Goal: Find specific page/section: Find specific page/section

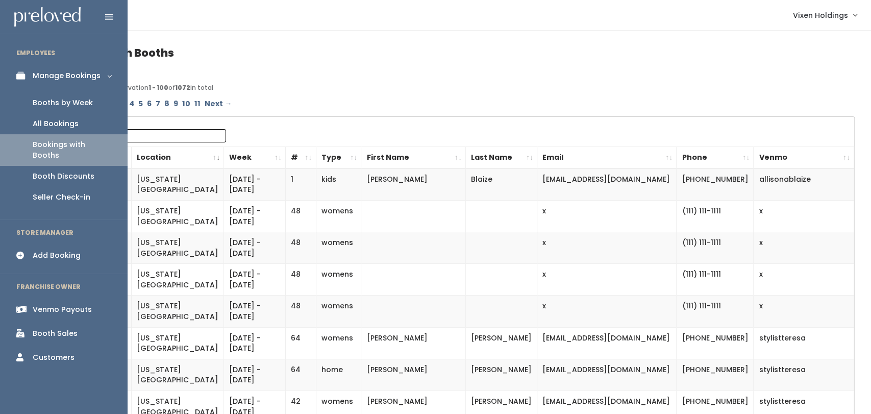
click at [91, 105] on link "Booths by Week" at bounding box center [64, 102] width 128 height 21
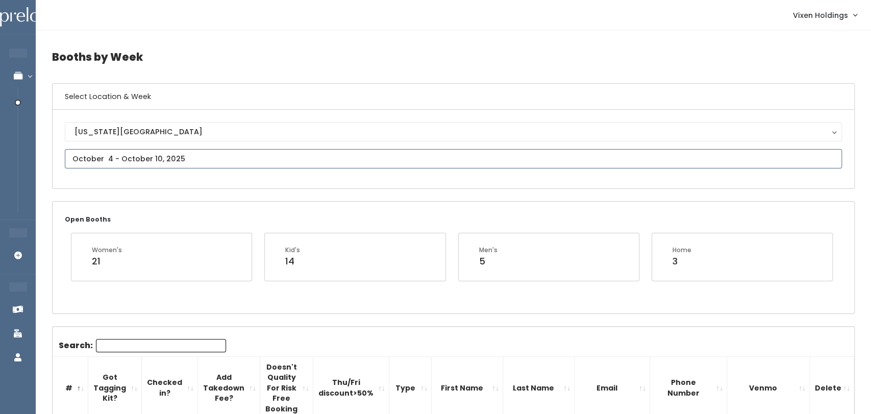
click at [168, 159] on input "text" at bounding box center [453, 158] width 777 height 19
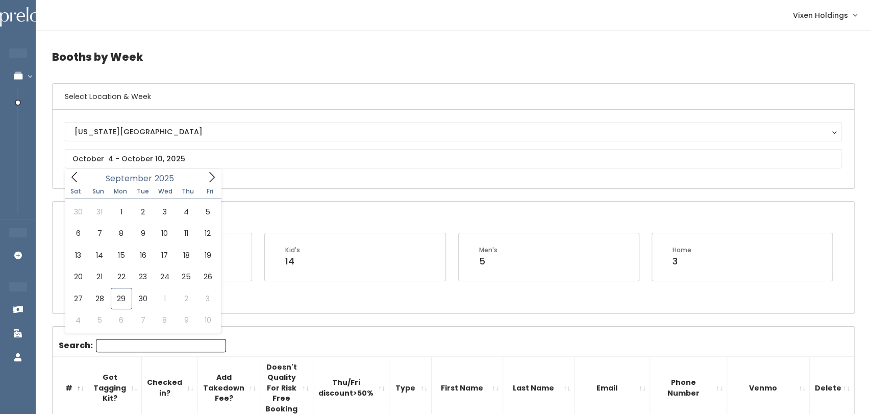
click at [175, 56] on h4 "Booths by Week" at bounding box center [453, 57] width 803 height 28
